Goal: Register for event/course

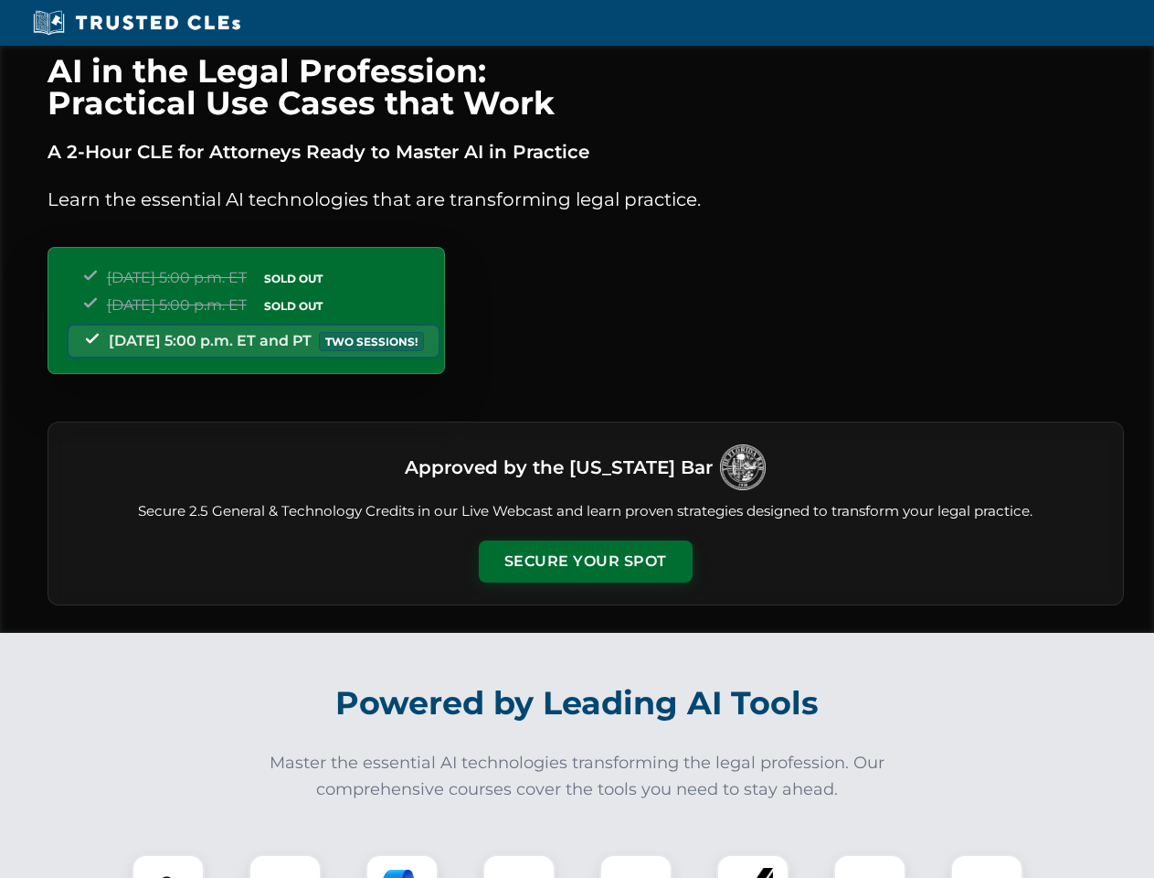
click at [585, 561] on button "Secure Your Spot" at bounding box center [586, 561] width 214 height 42
click at [168, 866] on img at bounding box center [168, 890] width 53 height 53
